Goal: Task Accomplishment & Management: Manage account settings

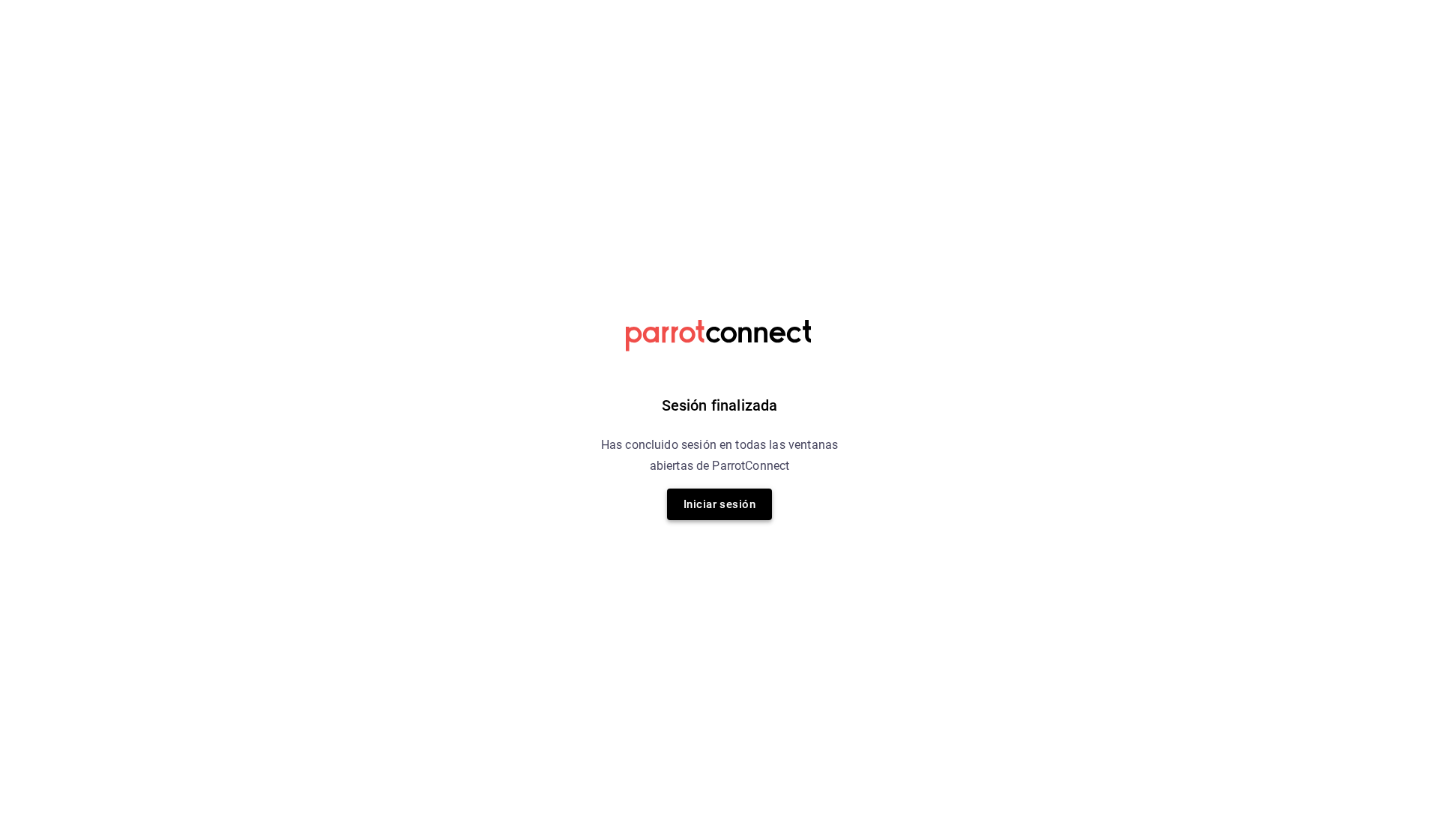
click at [755, 494] on button "Iniciar sesión" at bounding box center [720, 504] width 105 height 31
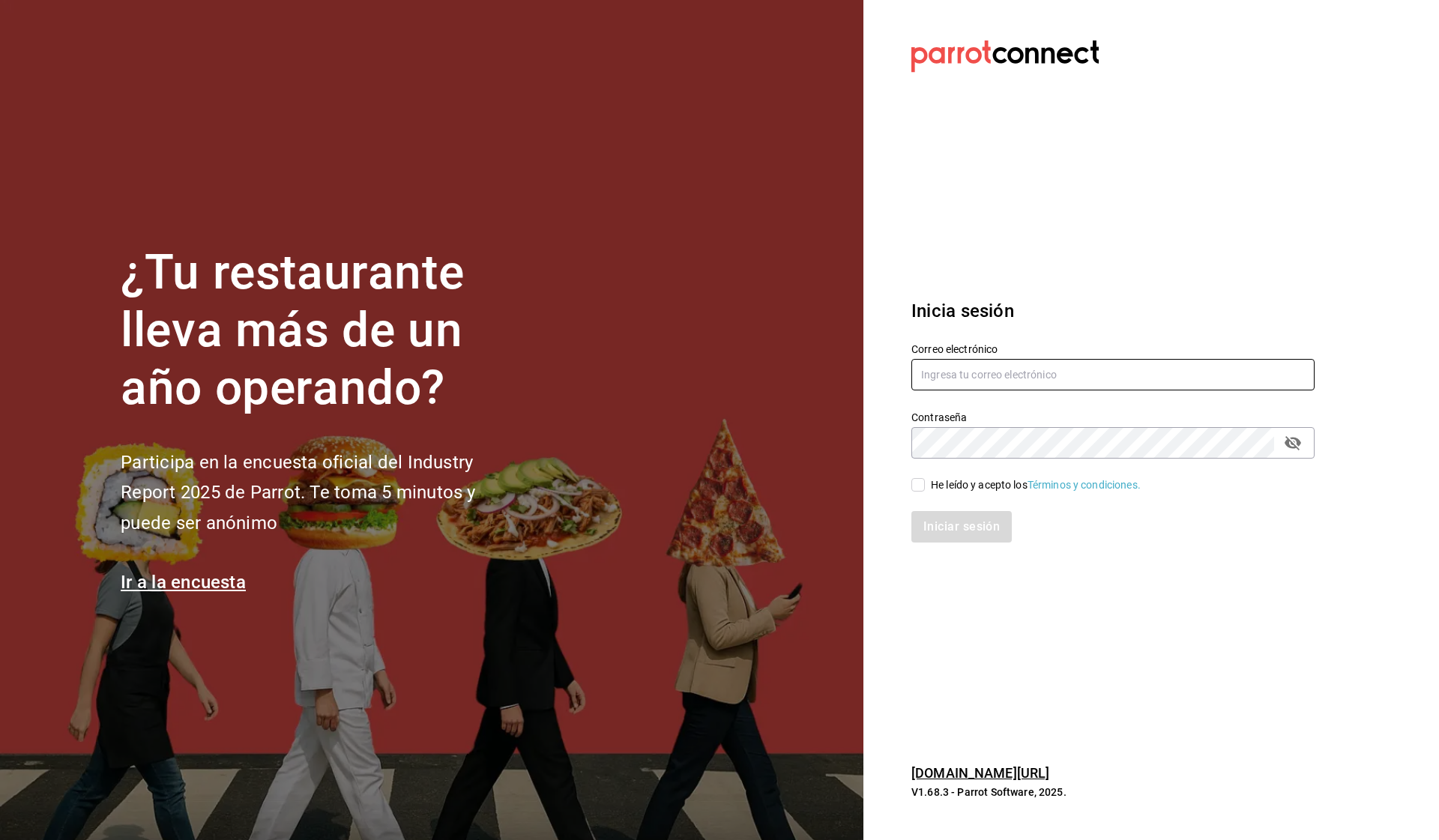
type input "[EMAIL_ADDRESS][DOMAIN_NAME]"
click at [915, 489] on input "He leído y acepto los Términos y condiciones." at bounding box center [918, 485] width 14 height 14
checkbox input "true"
click at [951, 538] on button "Iniciar sesión" at bounding box center [962, 526] width 102 height 31
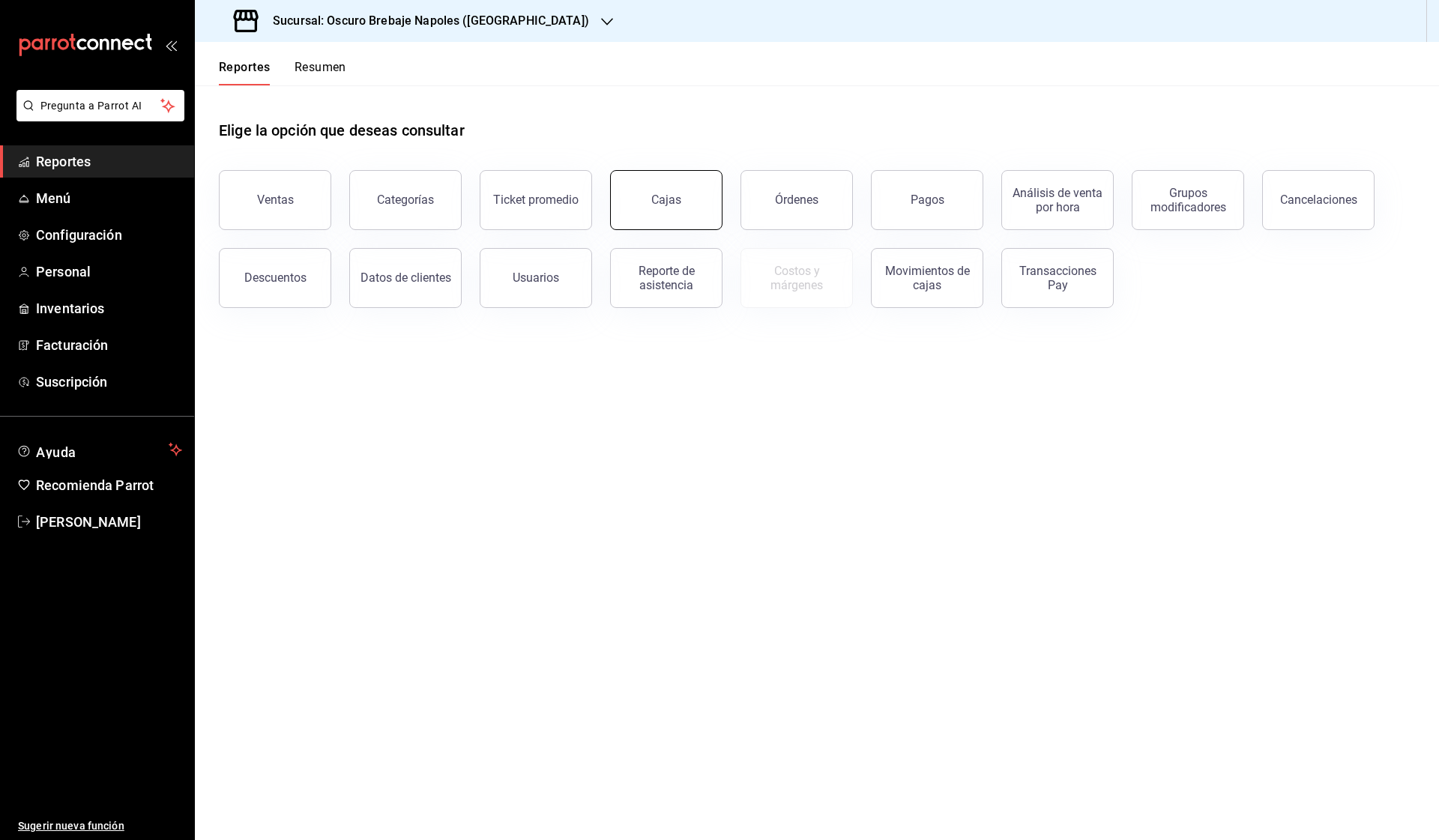
click at [702, 186] on button "Cajas" at bounding box center [667, 199] width 113 height 60
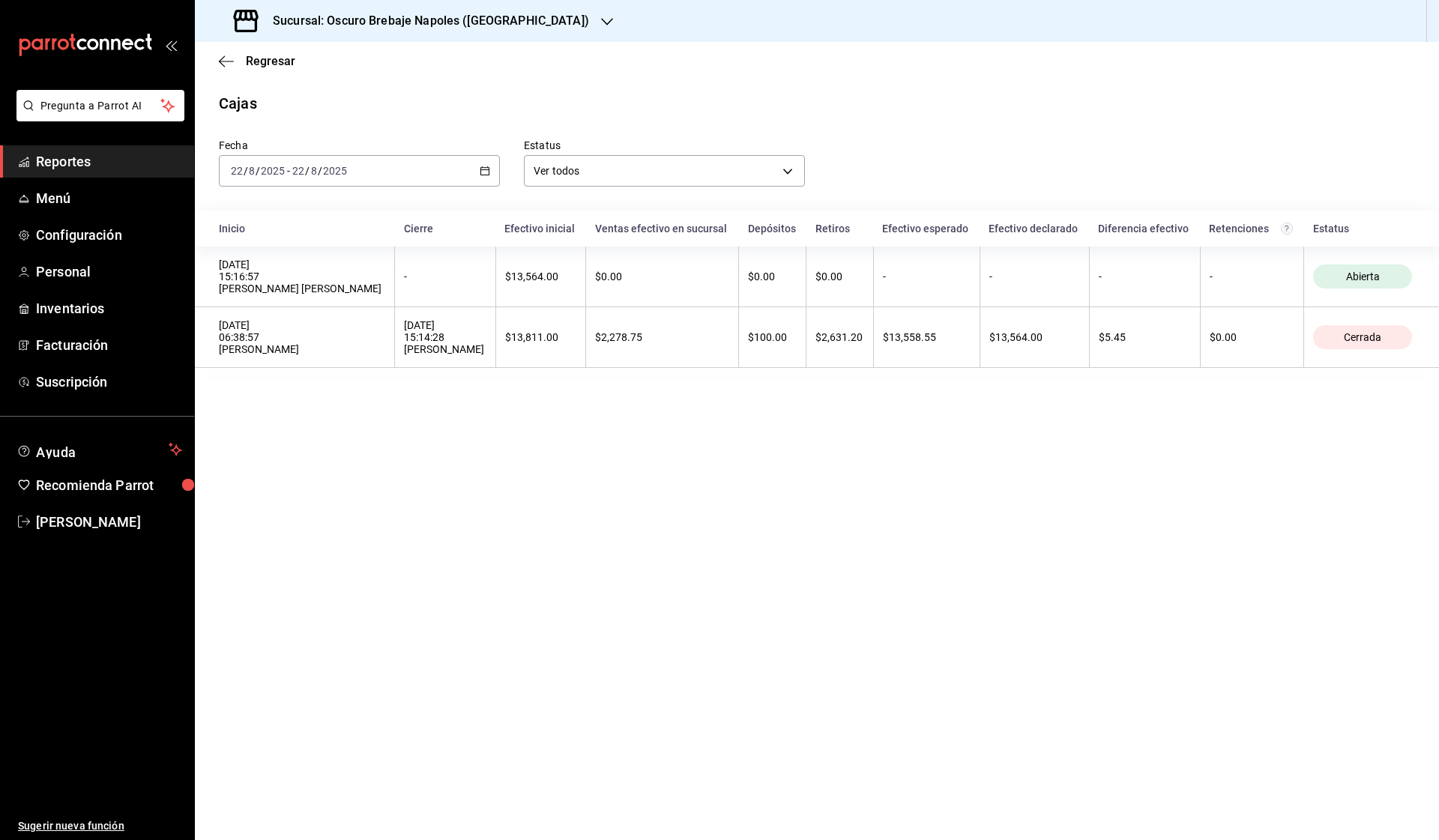
click at [493, 171] on div "[DATE] [DATE] - [DATE] [DATE]" at bounding box center [359, 171] width 281 height 31
click at [319, 376] on li "Rango de fechas" at bounding box center [290, 385] width 140 height 34
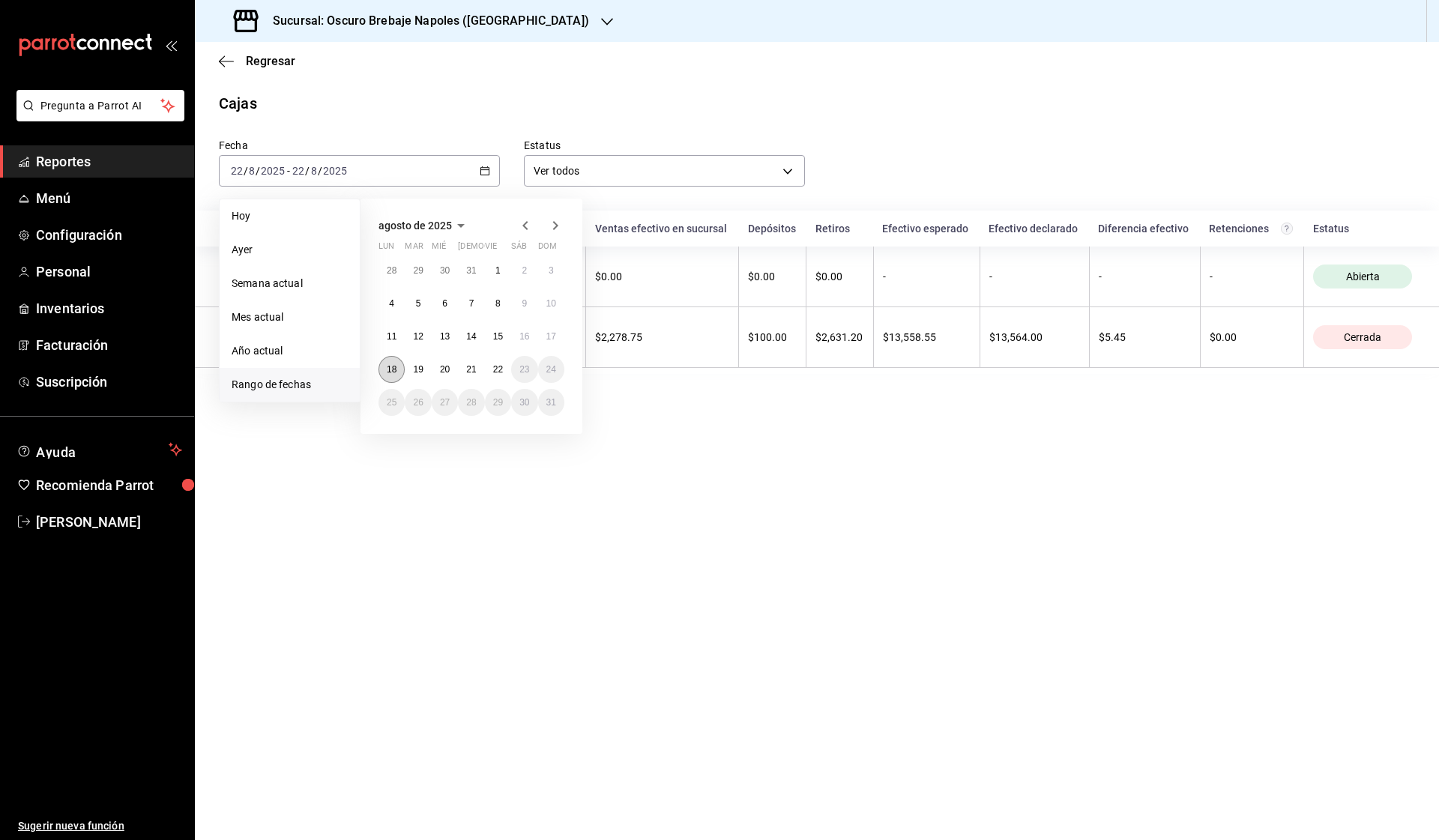
click at [391, 366] on abbr "18" at bounding box center [391, 369] width 10 height 10
click at [494, 367] on abbr "22" at bounding box center [498, 369] width 10 height 10
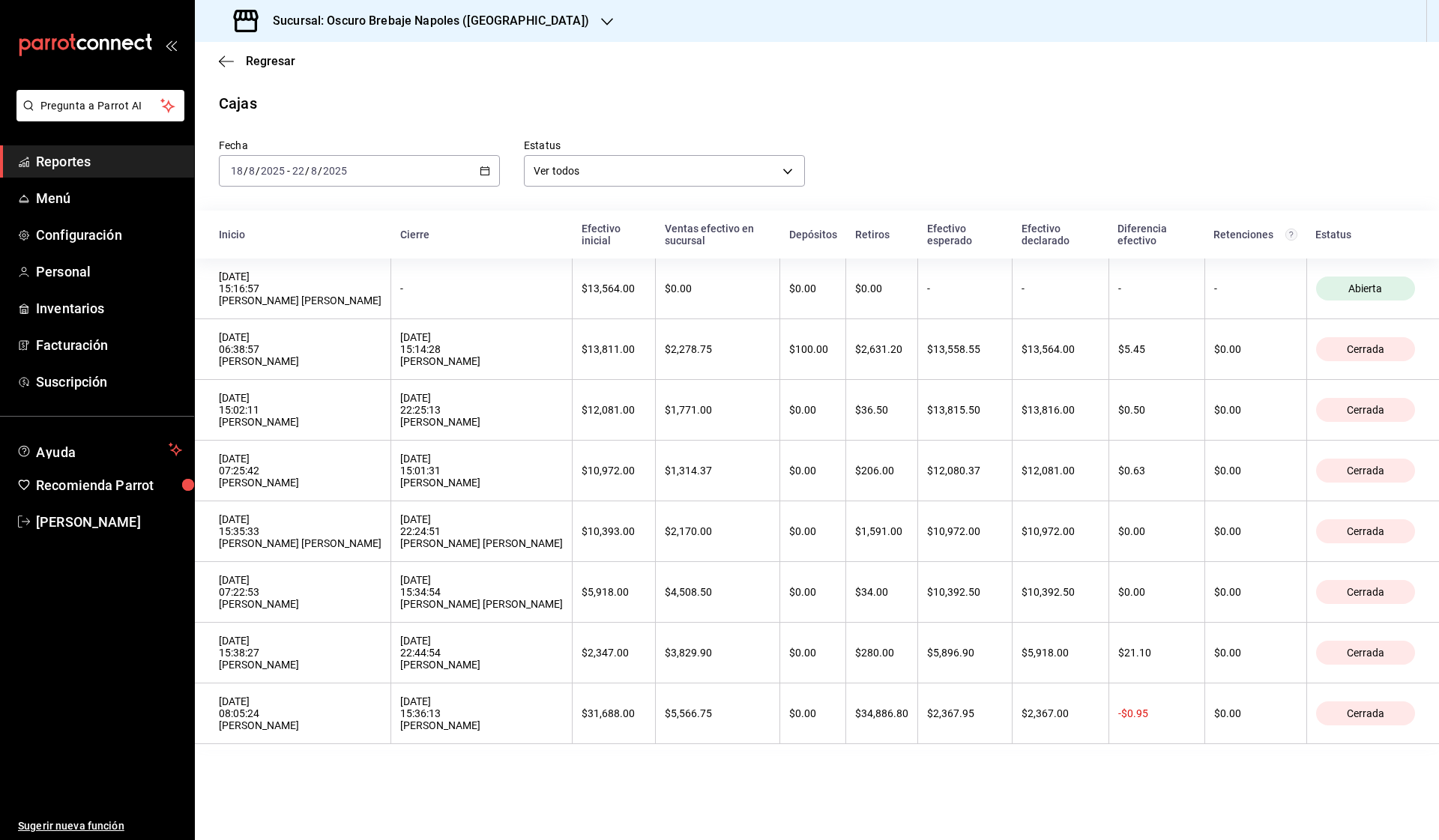
click at [516, 10] on div "Sucursal: Oscuro Brebaje Napoles ([GEOGRAPHIC_DATA])" at bounding box center [412, 21] width 412 height 42
click at [354, 103] on div "Oscuro Brebaje Noria(Oax)" at bounding box center [323, 98] width 233 height 16
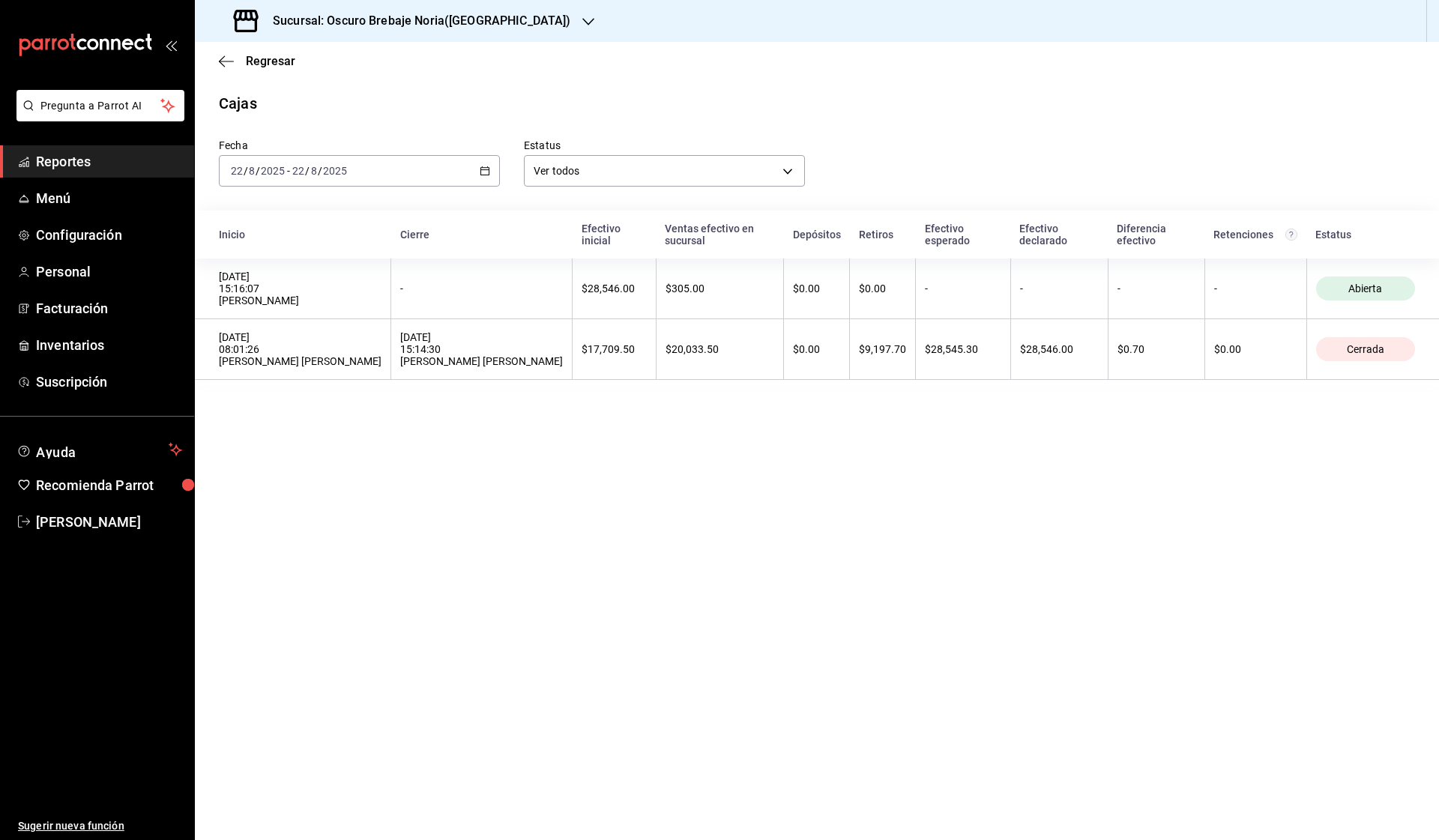
click at [481, 174] on \(Stroke\) "button" at bounding box center [485, 171] width 9 height 8
click at [304, 385] on span "Rango de fechas" at bounding box center [290, 385] width 116 height 16
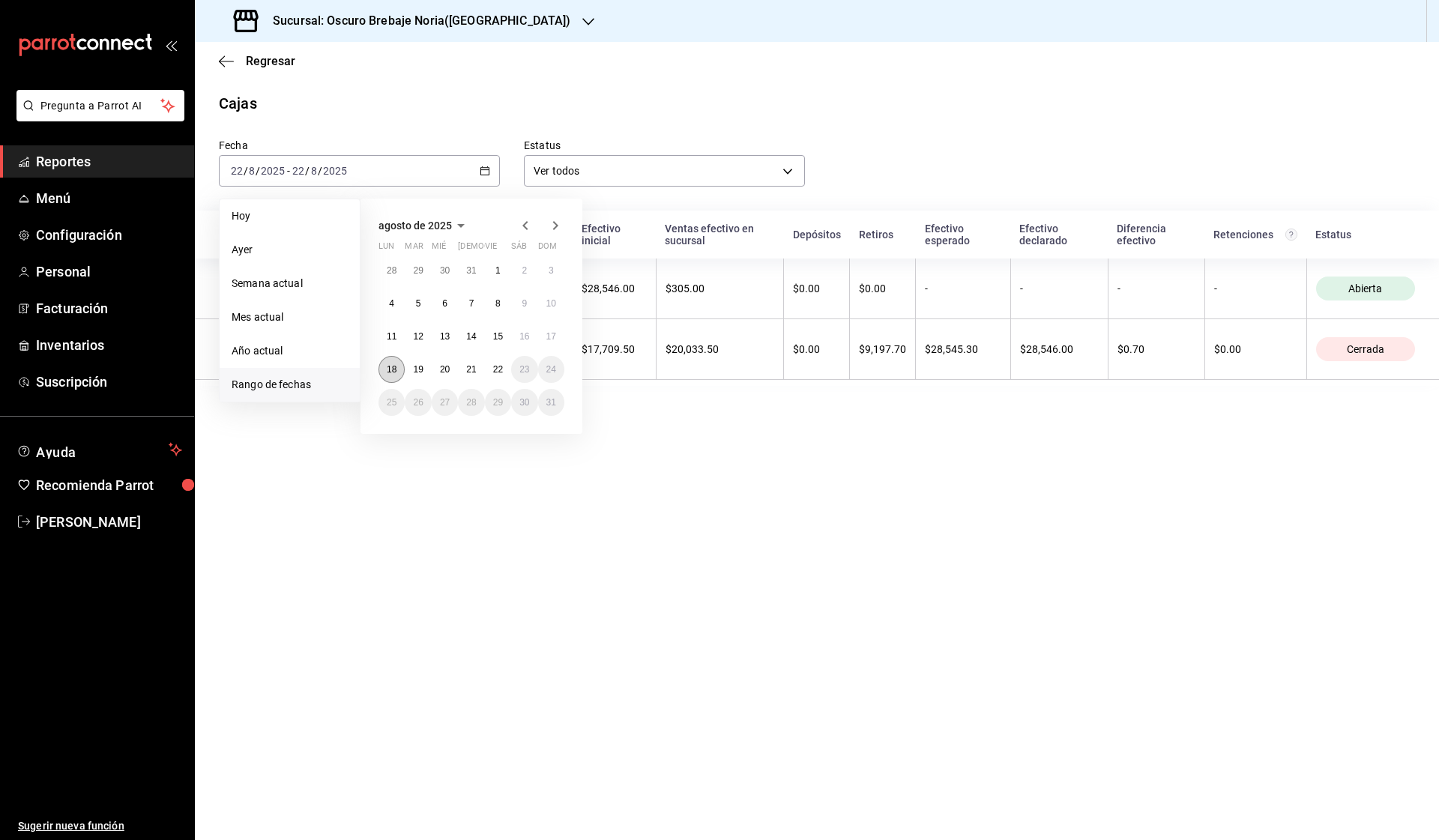
click at [394, 360] on button "18" at bounding box center [391, 369] width 26 height 27
click at [498, 369] on abbr "22" at bounding box center [498, 369] width 10 height 10
click at [387, 357] on button "18" at bounding box center [391, 369] width 26 height 27
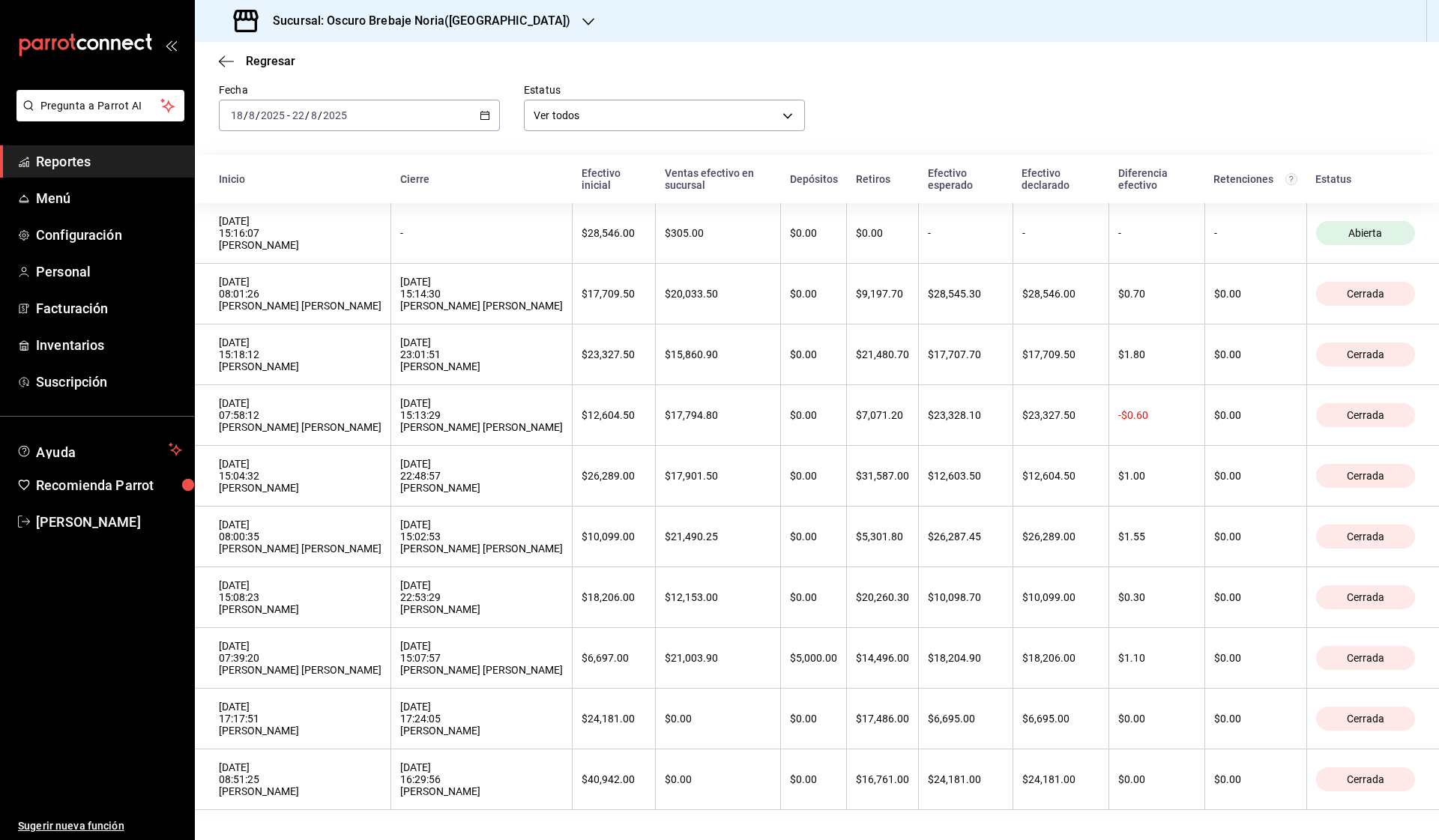
click at [1054, 88] on div "Fecha [DATE] [DATE] - [DATE] [DATE] Estatus Ver todos ALL" at bounding box center [804, 95] width 1220 height 72
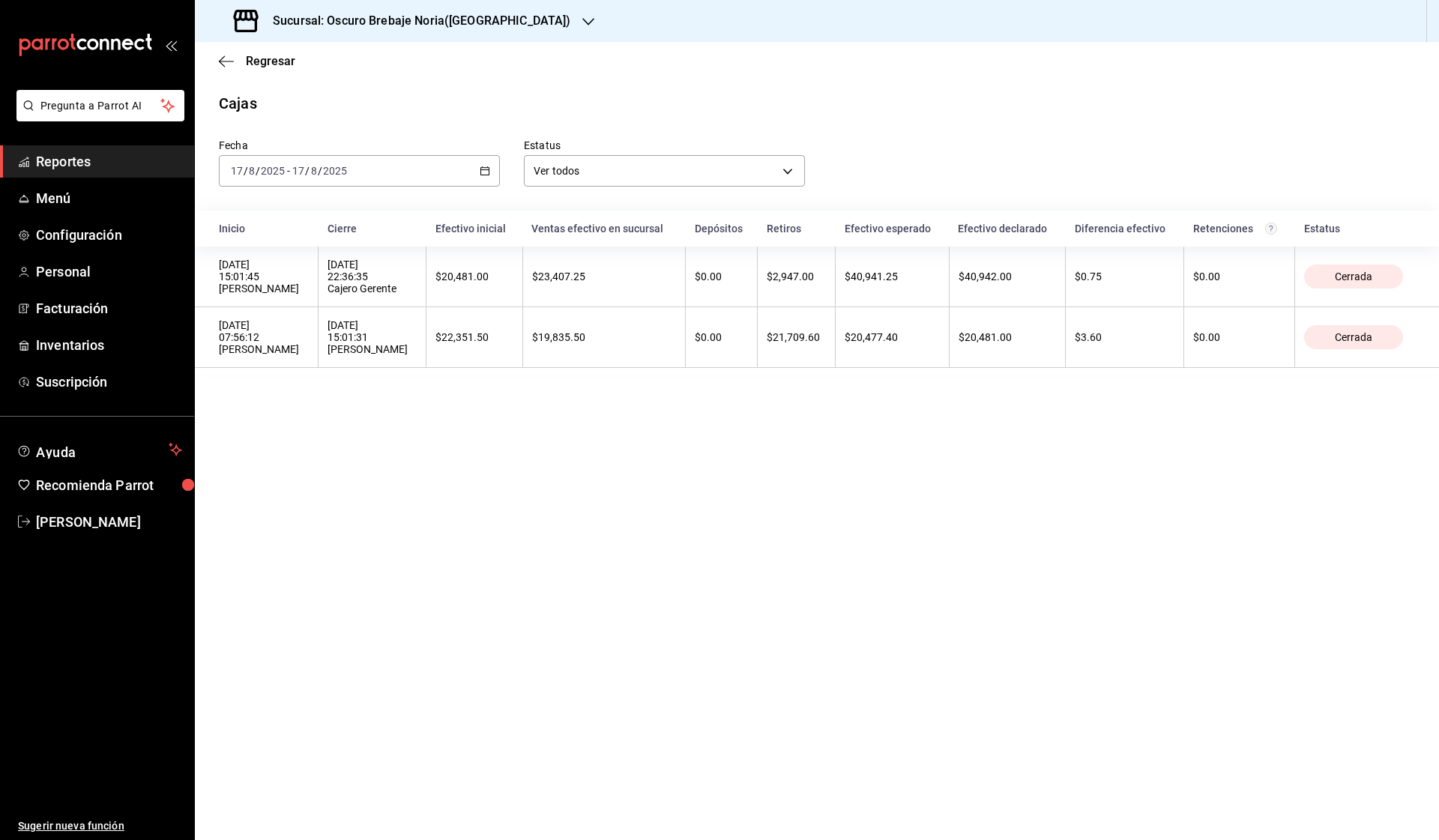
click at [57, 165] on span "Reportes" at bounding box center [109, 161] width 146 height 20
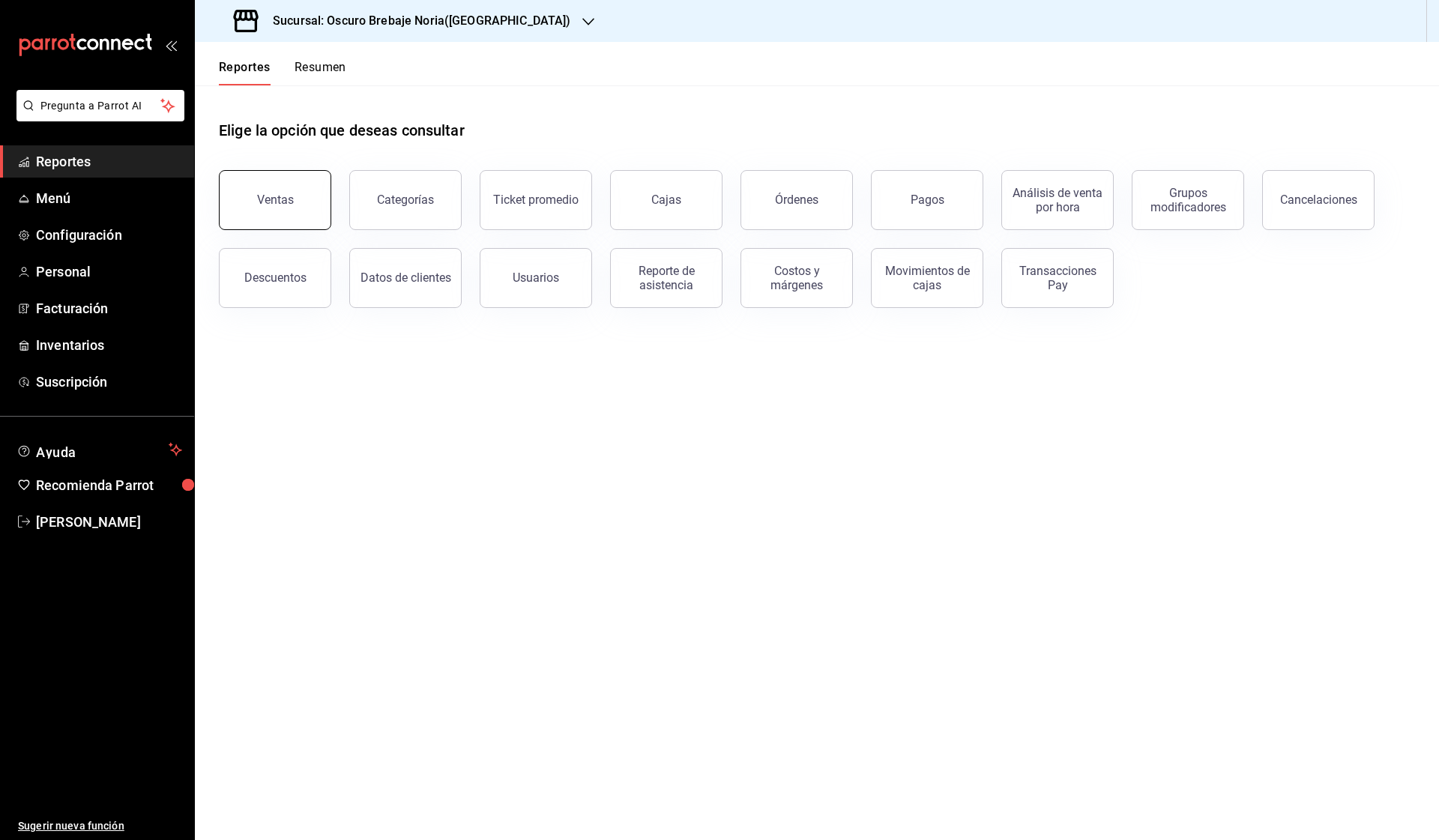
click at [324, 209] on button "Ventas" at bounding box center [275, 199] width 113 height 60
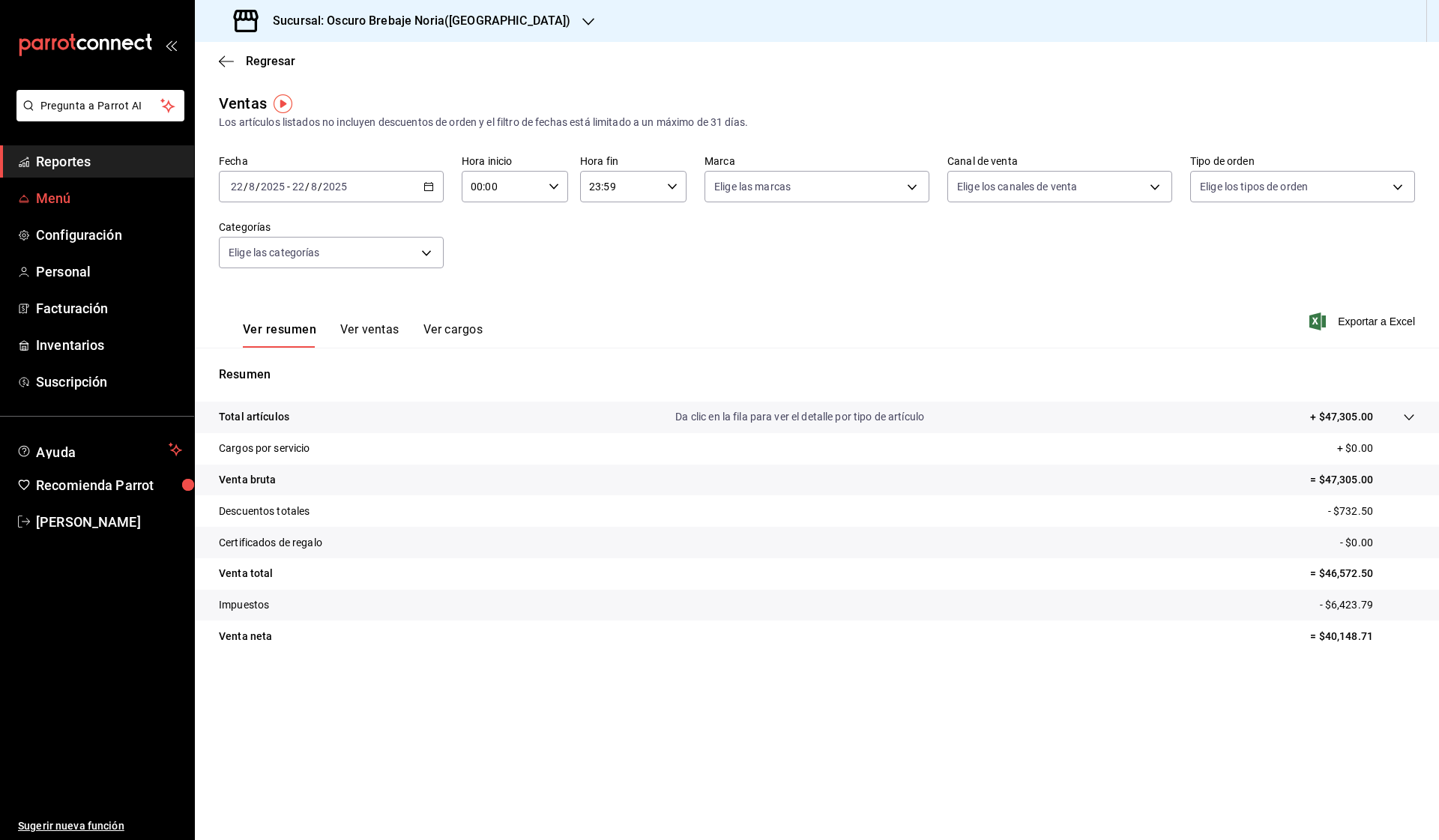
click at [47, 193] on span "Menú" at bounding box center [109, 198] width 146 height 20
